Goal: Information Seeking & Learning: Learn about a topic

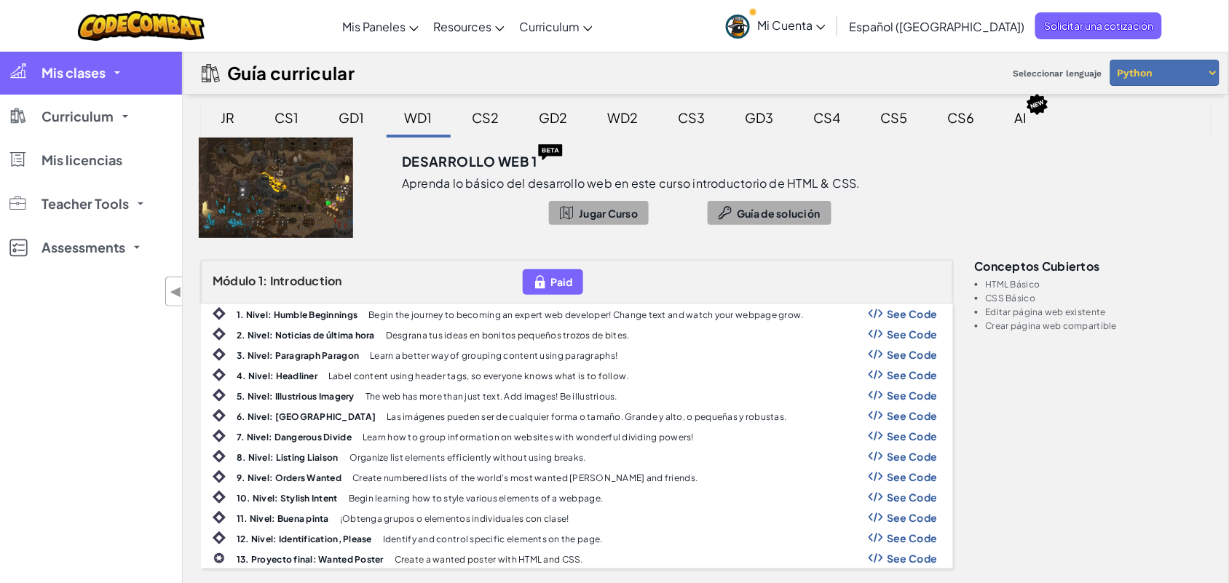
click at [117, 76] on link "Mis clases" at bounding box center [91, 73] width 182 height 44
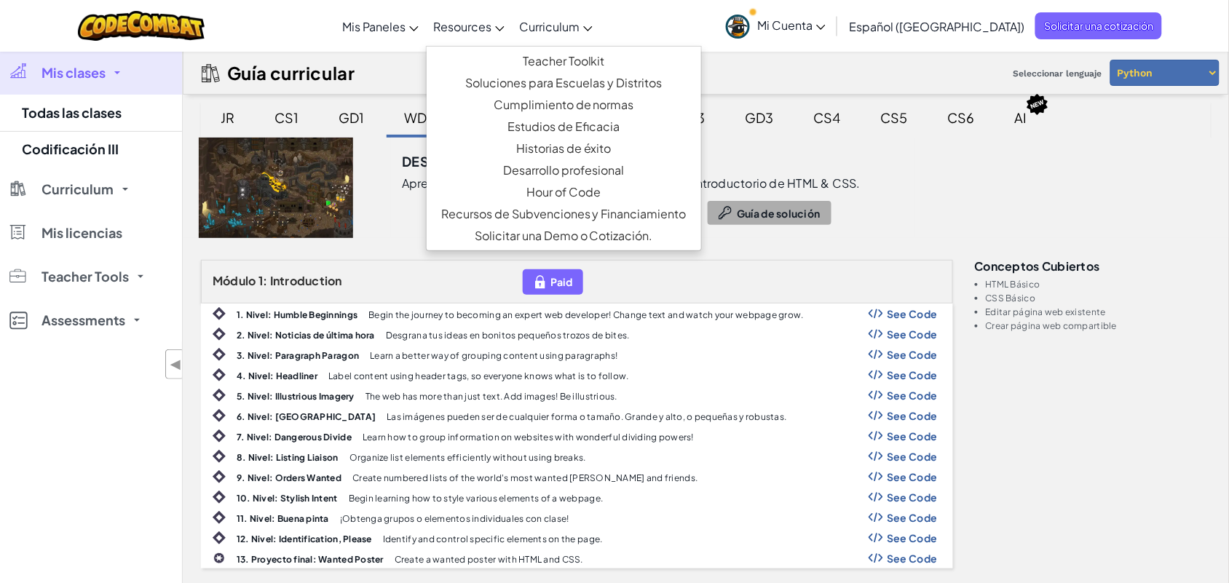
click at [512, 31] on link "Resources" at bounding box center [469, 26] width 86 height 39
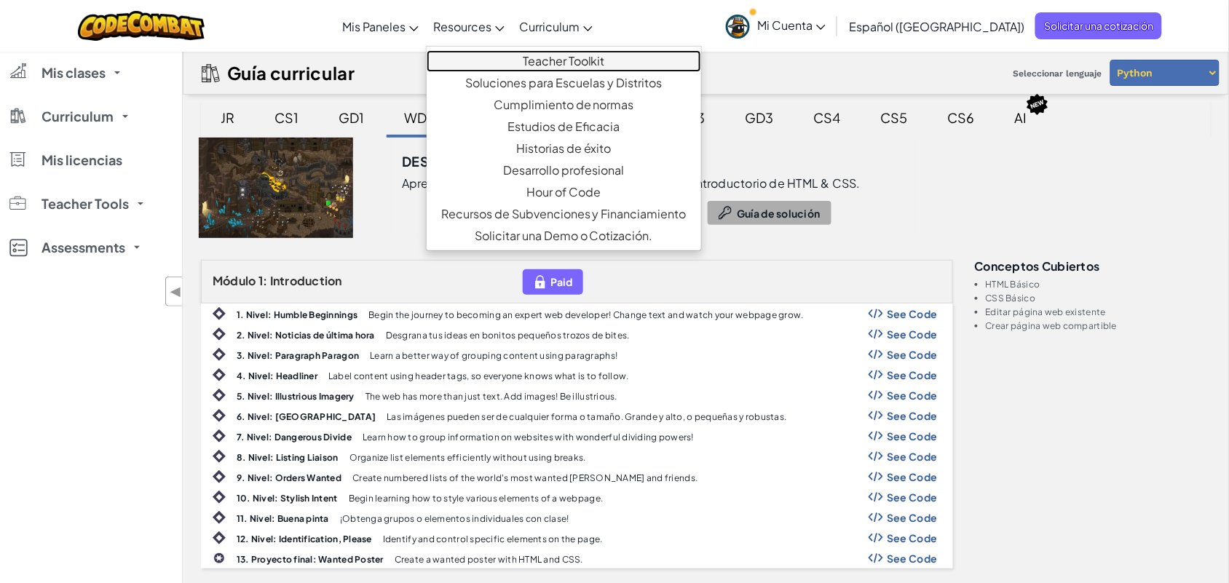
click at [556, 68] on link "Teacher Toolkit" at bounding box center [564, 61] width 275 height 22
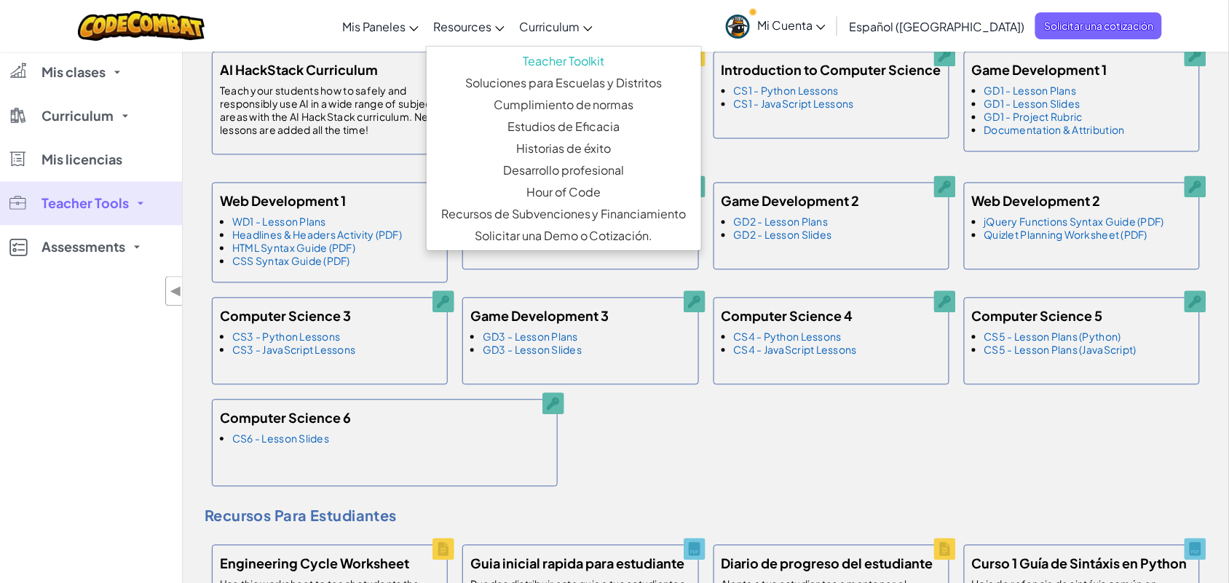
scroll to position [455, 0]
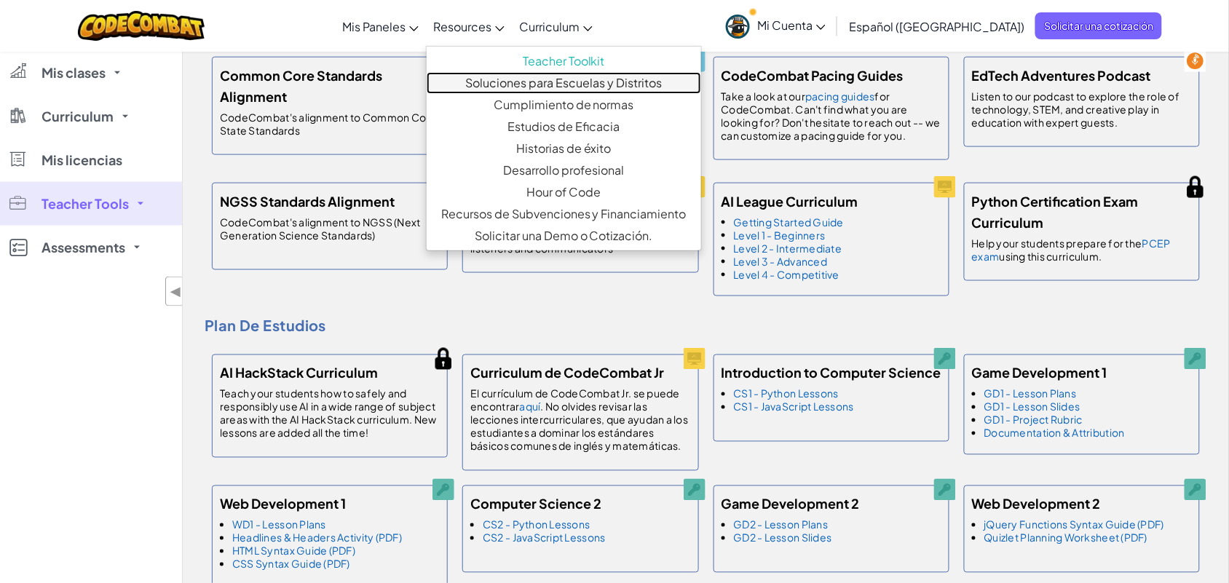
click at [613, 78] on link "Soluciones para Escuelas y Distritos" at bounding box center [564, 83] width 275 height 22
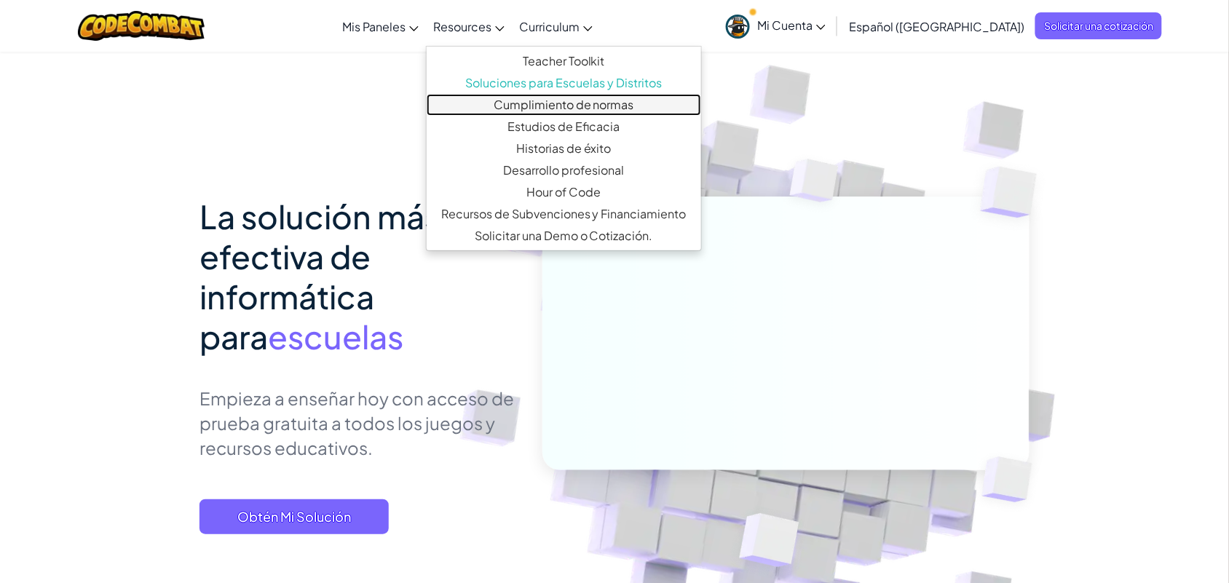
click at [594, 104] on link "Cumplimiento de normas" at bounding box center [564, 105] width 275 height 22
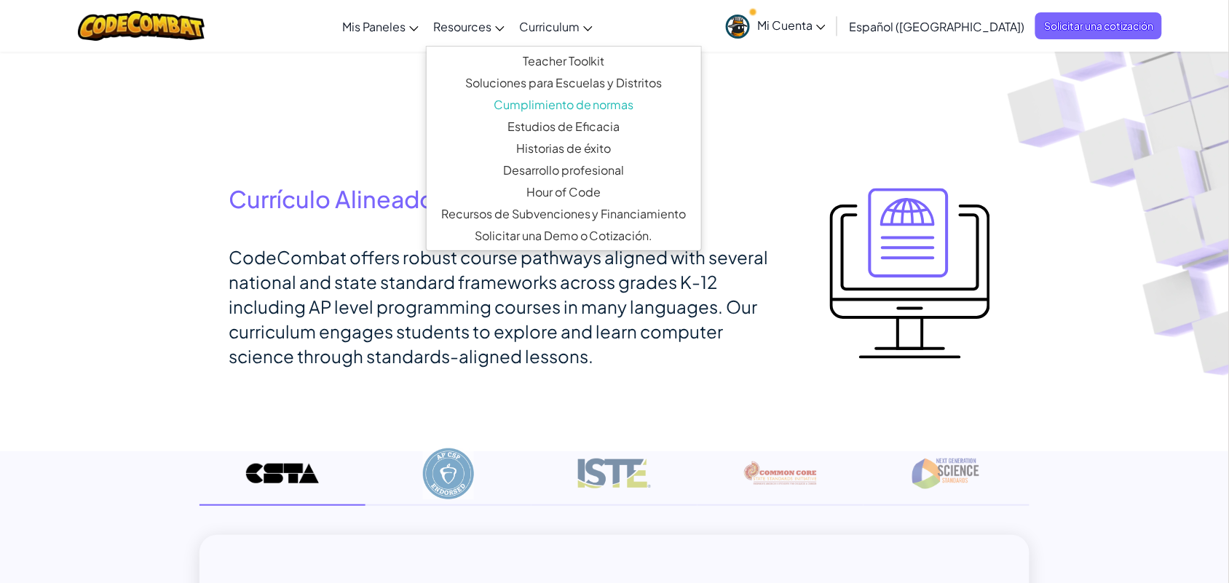
click at [492, 28] on span "Resources" at bounding box center [462, 26] width 58 height 15
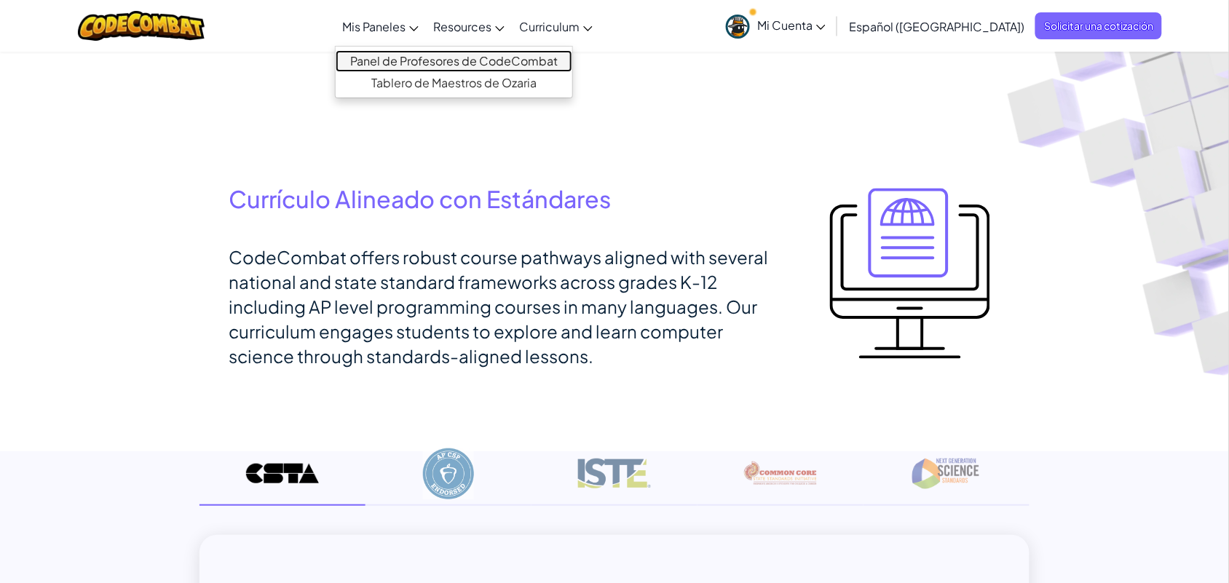
click at [417, 68] on link "Panel de Profesores de CodeCombat" at bounding box center [454, 61] width 237 height 22
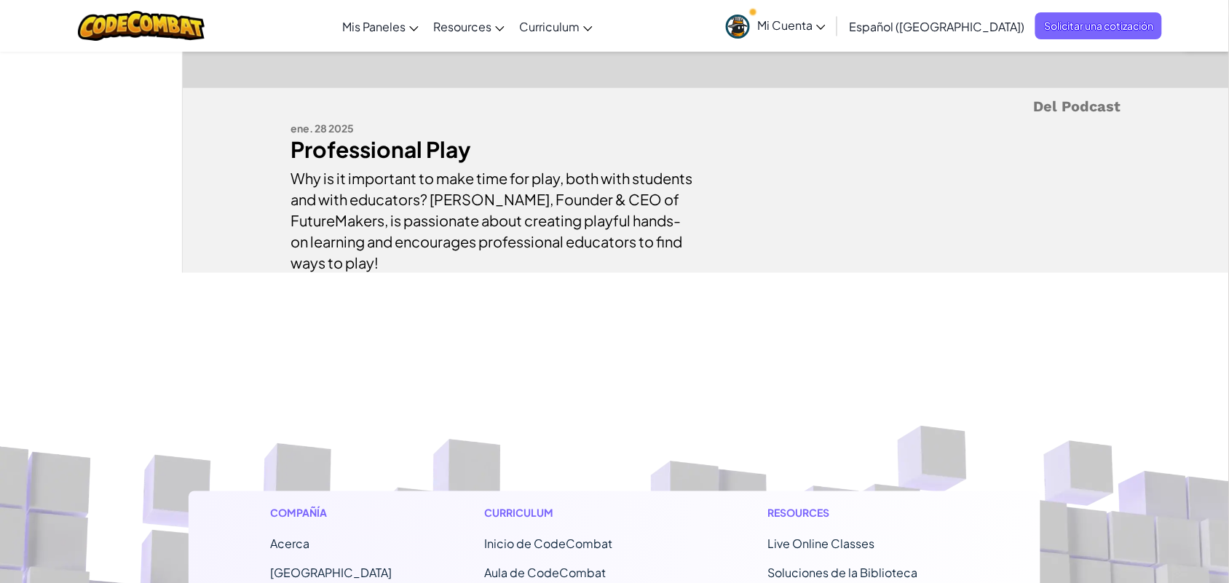
scroll to position [303, 0]
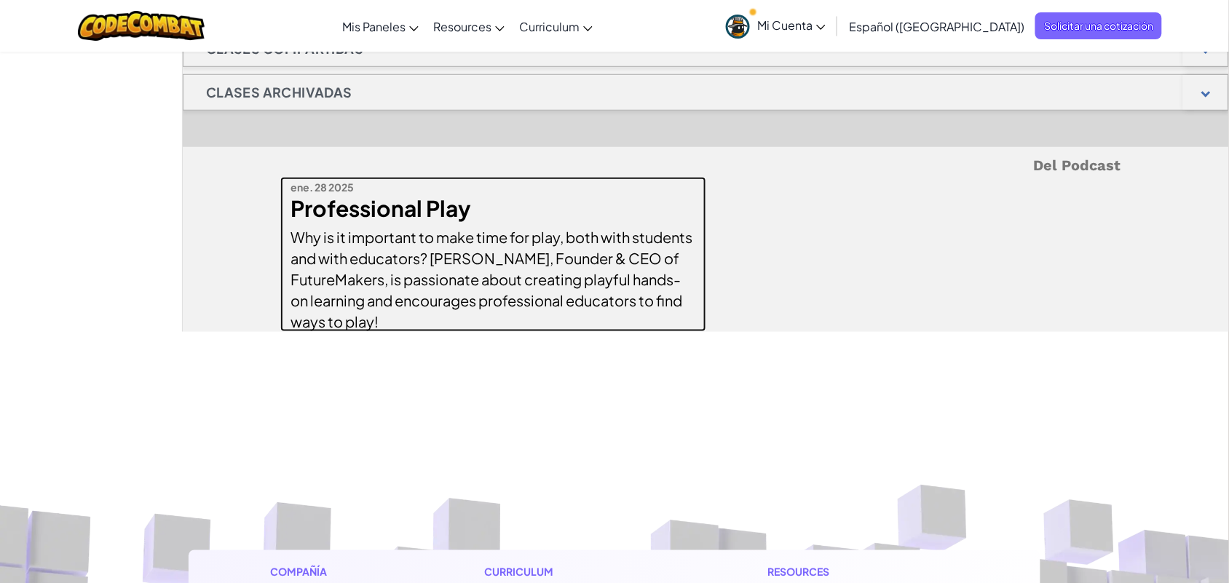
click at [594, 226] on div "Why is it important to make time for play, both with students and with educator…" at bounding box center [493, 275] width 404 height 113
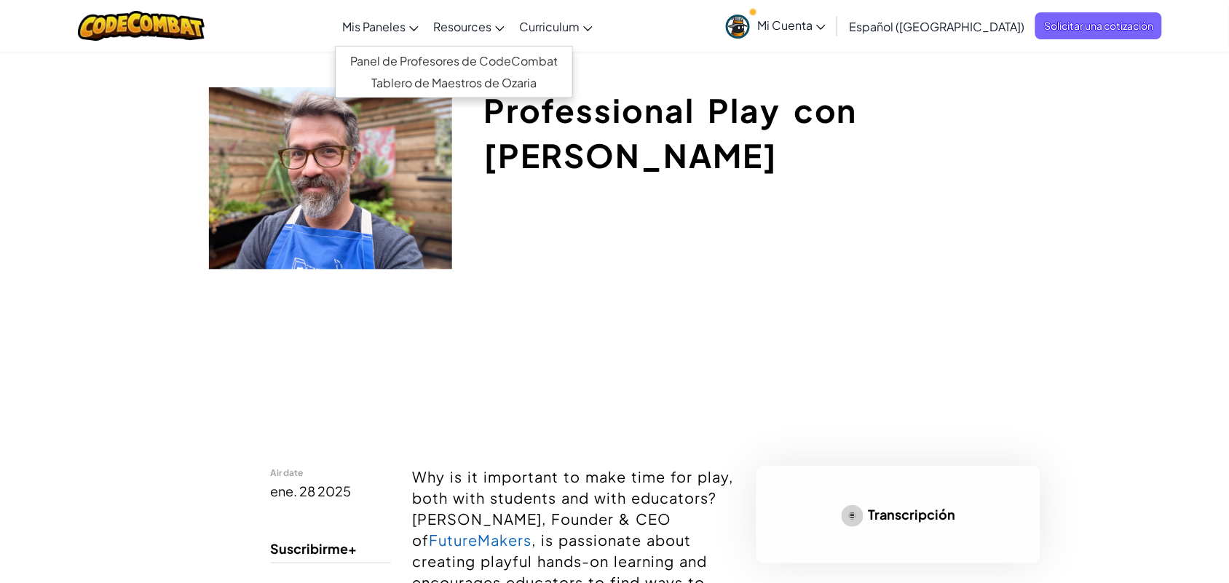
click at [426, 23] on link "Mis Paneles" at bounding box center [380, 26] width 91 height 39
click at [425, 75] on link "Tablero de Maestros de Ozaria" at bounding box center [454, 83] width 237 height 22
